Goal: Information Seeking & Learning: Find specific fact

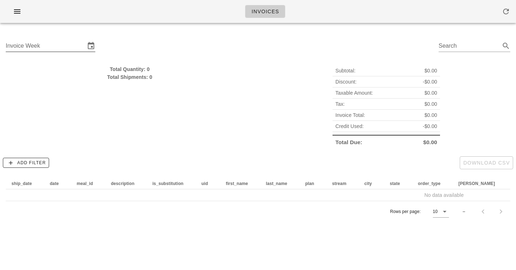
click at [40, 42] on input "Invoice Week" at bounding box center [46, 45] width 80 height 11
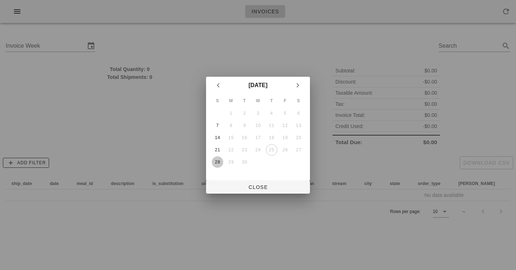
click at [216, 161] on div "28" at bounding box center [217, 162] width 11 height 5
click at [241, 188] on span "Close" at bounding box center [258, 187] width 93 height 6
type input "[DATE]"
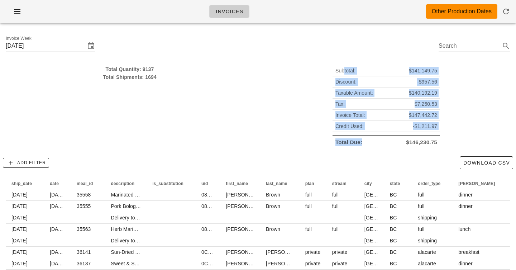
drag, startPoint x: 345, startPoint y: 70, endPoint x: 374, endPoint y: 145, distance: 80.3
click at [374, 145] on div "Subtotal: $141,149.75 Discount: -$957.56 Taxable Amount: $140,192.19 Tax: $7,25…" at bounding box center [387, 106] width 108 height 82
click at [374, 145] on div "Total Due: $146,230.75" at bounding box center [387, 141] width 108 height 13
drag, startPoint x: 374, startPoint y: 145, endPoint x: 344, endPoint y: 61, distance: 89.6
click at [344, 61] on div "Subtotal: $141,149.75 Discount: -$957.56 Taxable Amount: $140,192.19 Tax: $7,25…" at bounding box center [386, 106] width 257 height 91
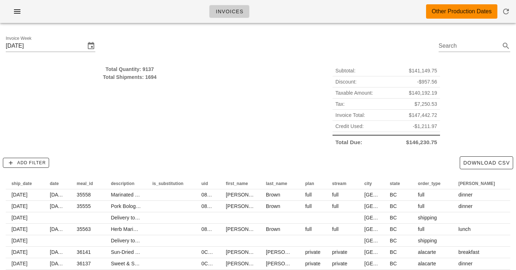
click at [344, 70] on span "Subtotal:" at bounding box center [346, 71] width 20 height 8
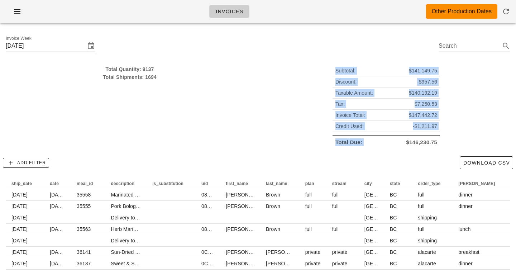
drag, startPoint x: 344, startPoint y: 70, endPoint x: 346, endPoint y: 147, distance: 77.1
click at [346, 147] on div "Subtotal: $141,149.75 Discount: -$957.56 Taxable Amount: $140,192.19 Tax: $7,25…" at bounding box center [387, 106] width 108 height 82
click at [346, 147] on div "Total Due: $146,230.75" at bounding box center [387, 141] width 108 height 13
drag, startPoint x: 346, startPoint y: 147, endPoint x: 346, endPoint y: 53, distance: 94.3
click at [346, 53] on div "Invoice Week Sunday September 28 Search Total Quantity: 9137 Total Shipments: 1…" at bounding box center [258, 180] width 516 height 302
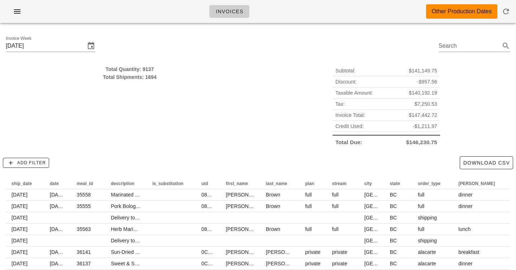
click at [346, 53] on div "Invoice Week Sunday September 28 Search" at bounding box center [258, 47] width 516 height 37
click at [258, 128] on div "Subtotal: $141,149.75 Discount: -$957.56 Taxable Amount: $140,192.19 Tax: $7,25…" at bounding box center [386, 106] width 257 height 91
click at [20, 11] on icon "button" at bounding box center [17, 11] width 9 height 9
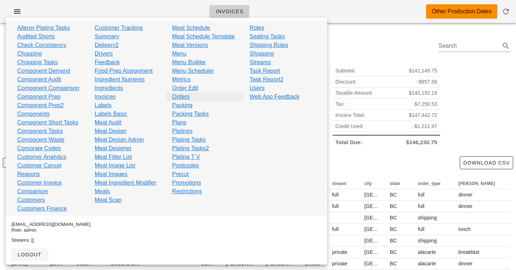
click at [186, 96] on link "Orders" at bounding box center [181, 97] width 18 height 9
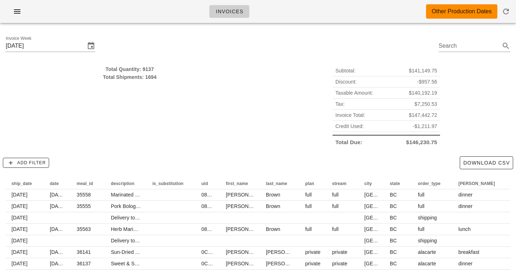
click at [147, 70] on div "Total Quantity: 9137" at bounding box center [130, 69] width 248 height 8
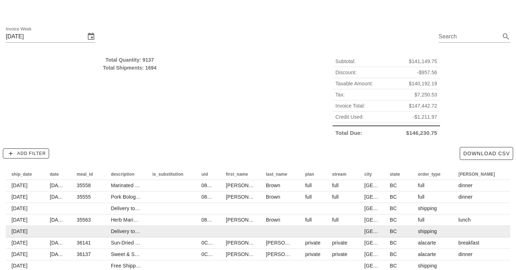
scroll to position [10, 0]
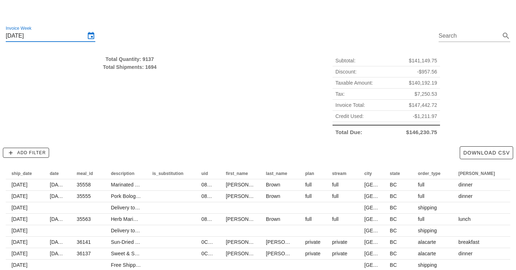
click at [53, 34] on input "[DATE]" at bounding box center [46, 35] width 80 height 11
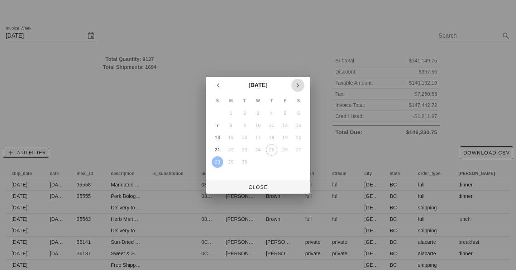
click at [295, 84] on icon "Next month" at bounding box center [298, 85] width 9 height 9
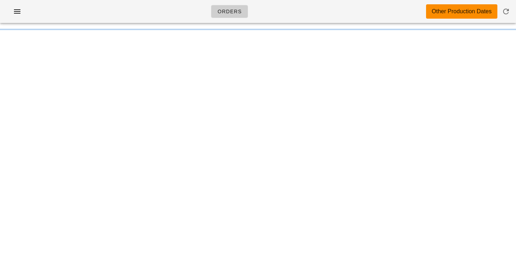
click at [406, 14] on div "Orders Other Production Dates" at bounding box center [258, 11] width 516 height 23
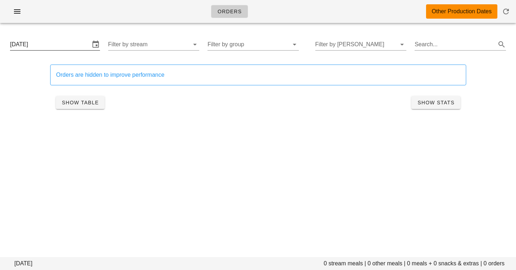
click at [76, 46] on input "[DATE]" at bounding box center [50, 44] width 80 height 11
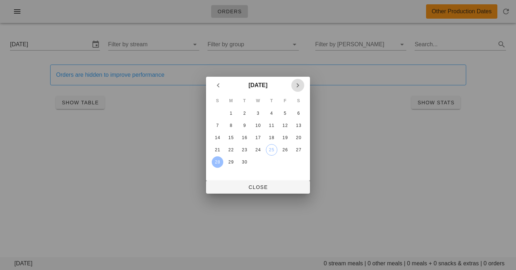
click at [299, 84] on icon "Next month" at bounding box center [298, 85] width 9 height 9
click at [218, 88] on icon "Previous month" at bounding box center [218, 85] width 9 height 9
click at [232, 160] on div "29" at bounding box center [231, 162] width 11 height 5
click at [300, 84] on icon "Next month" at bounding box center [298, 85] width 9 height 9
click at [260, 114] on div "1" at bounding box center [258, 113] width 11 height 5
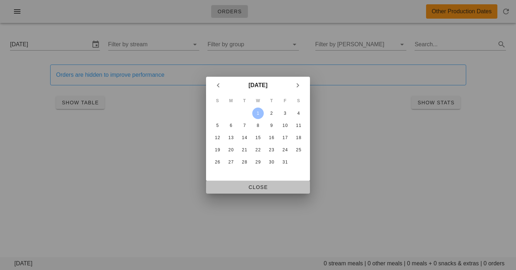
click at [255, 185] on span "Close" at bounding box center [258, 187] width 93 height 6
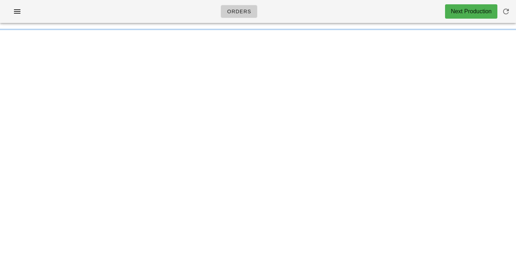
click at [320, 14] on div "Orders Next Production" at bounding box center [258, 11] width 516 height 23
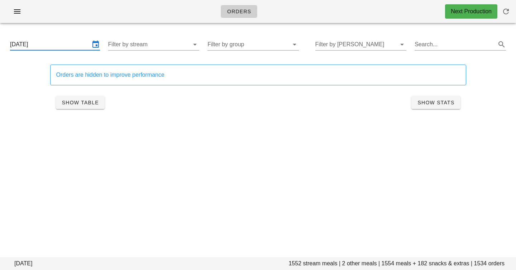
click at [65, 41] on input "Wednesday October 1" at bounding box center [50, 44] width 80 height 11
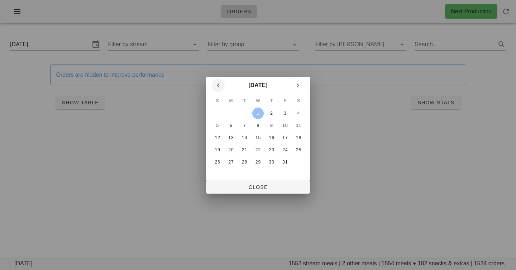
click at [217, 87] on icon "Previous month" at bounding box center [218, 85] width 9 height 9
click at [232, 164] on div "29" at bounding box center [231, 162] width 11 height 5
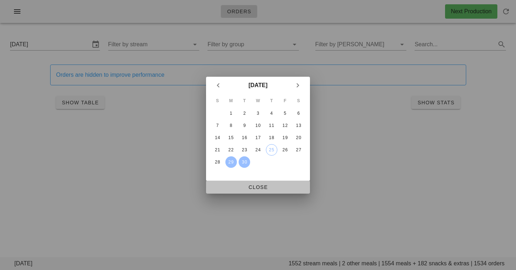
click at [266, 187] on span "Close" at bounding box center [258, 187] width 93 height 6
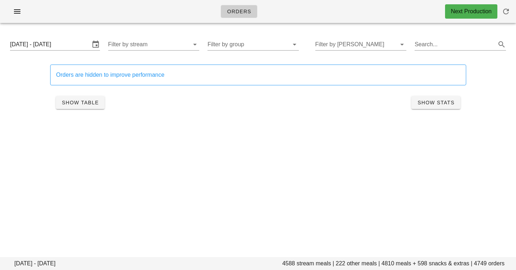
click at [388, 265] on footer "Monday September 29 - Wednesday October 1 4588 stream meals | 222 other meals |…" at bounding box center [258, 263] width 516 height 13
copy footer "4810"
click at [377, 188] on div "Orders Next Production Monday September 29 - Wednesday October 1 4588 stream me…" at bounding box center [258, 135] width 516 height 270
click at [285, 264] on footer "Monday September 29 - Wednesday October 1 4588 stream meals | 222 other meals |…" at bounding box center [258, 263] width 516 height 13
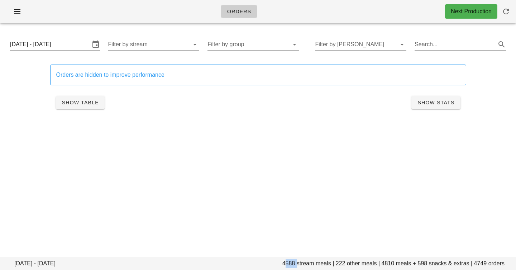
click at [285, 264] on footer "Monday September 29 - Wednesday October 1 4588 stream meals | 222 other meals |…" at bounding box center [258, 263] width 516 height 13
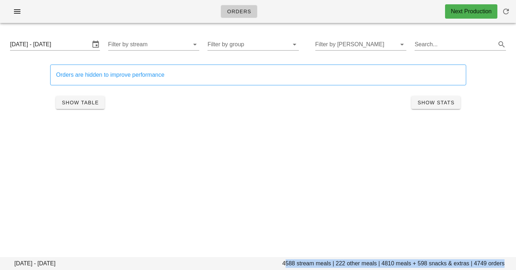
drag, startPoint x: 285, startPoint y: 264, endPoint x: 410, endPoint y: 263, distance: 125.2
click at [412, 263] on footer "Monday September 29 - Wednesday October 1 4588 stream meals | 222 other meals |…" at bounding box center [258, 263] width 516 height 13
copy footer "4588 stream meals | 222 other meals | 4810 meals + 598 snacks & extras | 4749 o…"
click at [45, 43] on input "Monday September 29 - Wednesday October 1" at bounding box center [50, 44] width 80 height 11
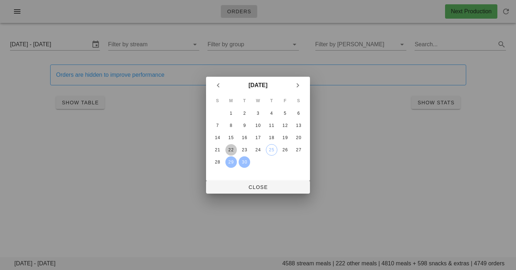
click at [234, 147] on div "22" at bounding box center [231, 149] width 11 height 5
click at [261, 150] on div "24" at bounding box center [258, 149] width 11 height 5
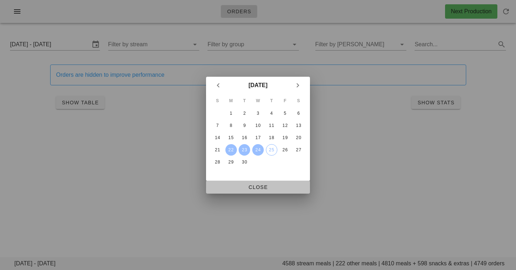
click at [260, 181] on button "Close" at bounding box center [258, 187] width 104 height 13
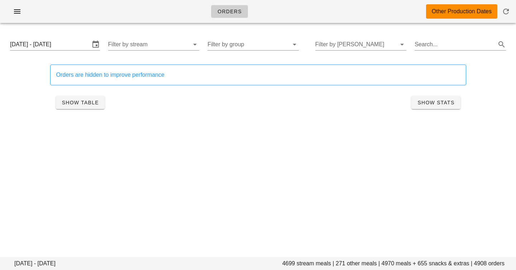
click at [303, 263] on footer "Monday September 22 - Wednesday September 24 4699 stream meals | 271 other meal…" at bounding box center [258, 263] width 516 height 13
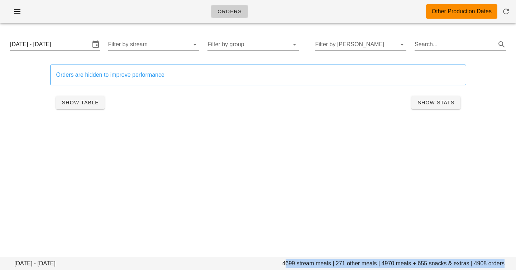
click at [303, 263] on footer "Monday September 22 - Wednesday September 24 4699 stream meals | 271 other meal…" at bounding box center [258, 263] width 516 height 13
copy footer "4699 stream meals | 271 other meals | 4970 meals + 655 snacks & extras | 4908 o…"
click at [62, 45] on input "Monday September 22 - Wednesday September 24" at bounding box center [50, 44] width 80 height 11
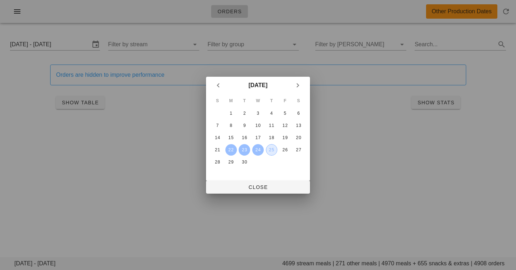
click at [269, 151] on div "25" at bounding box center [271, 149] width 11 height 5
click at [298, 151] on div "27" at bounding box center [298, 149] width 11 height 5
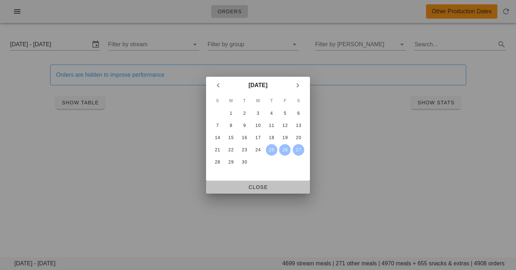
click at [277, 188] on span "Close" at bounding box center [258, 187] width 93 height 6
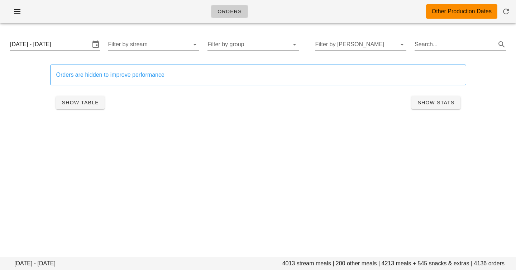
click at [308, 262] on footer "Thursday September 25 - Saturday September 27 4013 stream meals | 200 other mea…" at bounding box center [258, 263] width 516 height 13
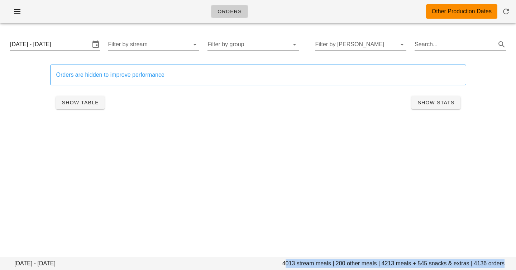
click at [308, 262] on footer "Thursday September 25 - Saturday September 27 4013 stream meals | 200 other mea…" at bounding box center [258, 263] width 516 height 13
copy footer "4013 stream meals | 200 other meals | 4213 meals + 545 snacks & extras | 4136 o…"
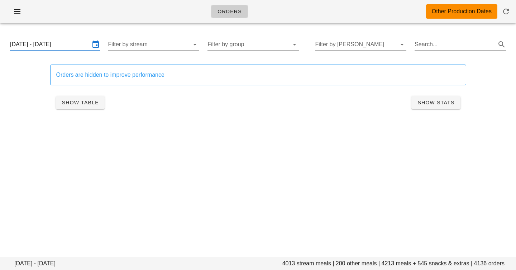
click at [77, 43] on input "Thursday September 25 - Saturday September 27" at bounding box center [50, 44] width 80 height 11
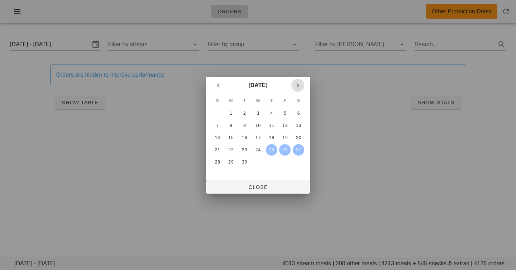
click at [298, 83] on icon "Next month" at bounding box center [298, 85] width 9 height 9
click at [261, 113] on div "1" at bounding box center [258, 113] width 11 height 5
click at [301, 113] on div "4" at bounding box center [298, 113] width 11 height 5
click at [300, 113] on div "4" at bounding box center [298, 113] width 11 height 5
click at [270, 113] on div "2" at bounding box center [271, 113] width 11 height 5
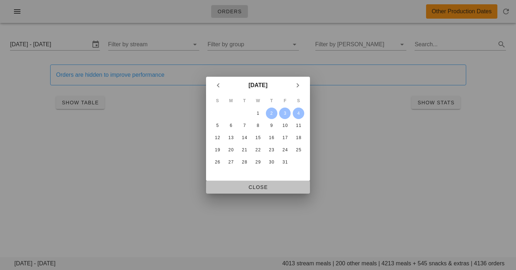
click at [264, 188] on span "Close" at bounding box center [258, 187] width 93 height 6
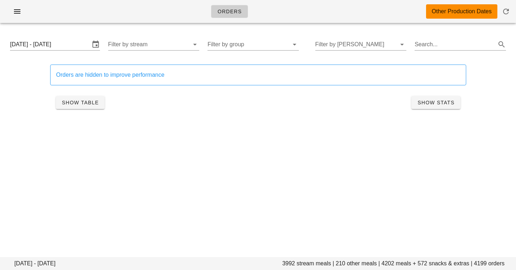
click at [296, 261] on footer "Thursday October 2 - Saturday October 4 3992 stream meals | 210 other meals | 4…" at bounding box center [258, 263] width 516 height 13
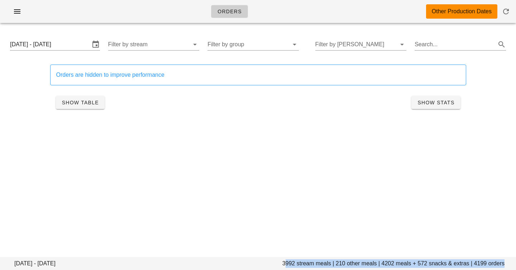
click at [296, 261] on footer "Thursday October 2 - Saturday October 4 3992 stream meals | 210 other meals | 4…" at bounding box center [258, 263] width 516 height 13
copy footer "3992 stream meals | 210 other meals | 4202 meals + 572 snacks & extras | 4199 o…"
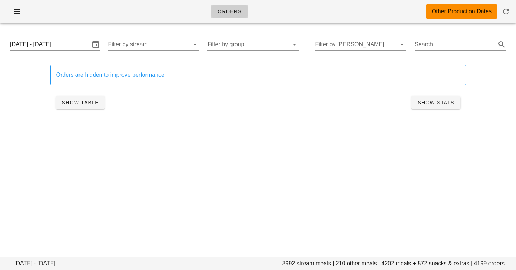
click at [167, 16] on div "Orders Other Production Dates" at bounding box center [258, 11] width 516 height 23
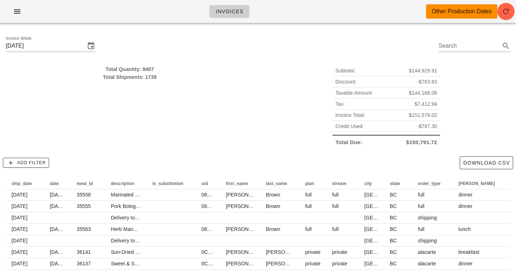
click at [168, 10] on div "Invoices Other Production Dates" at bounding box center [258, 11] width 516 height 23
